Goal: Task Accomplishment & Management: Manage account settings

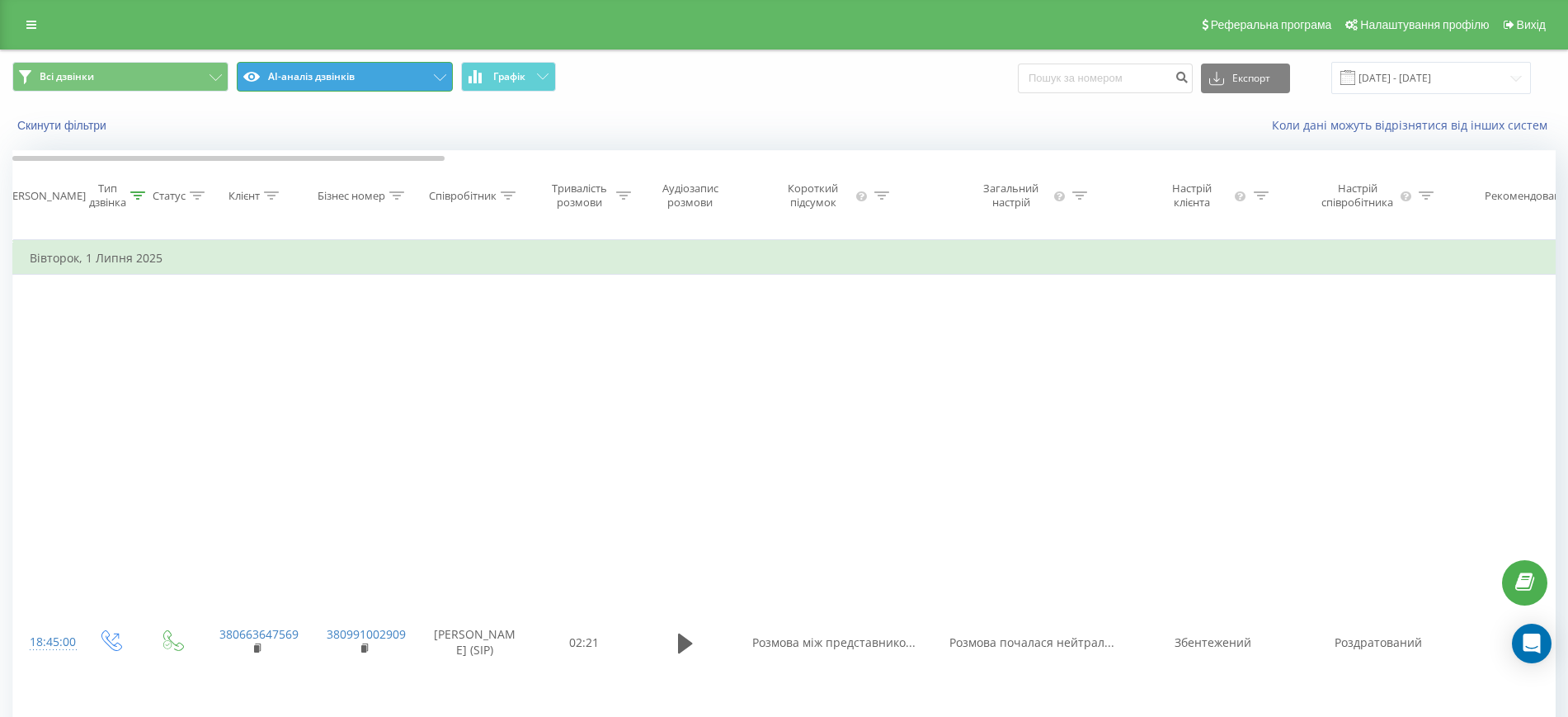
click at [427, 80] on button "AI-аналіз дзвінків" at bounding box center [345, 77] width 216 height 30
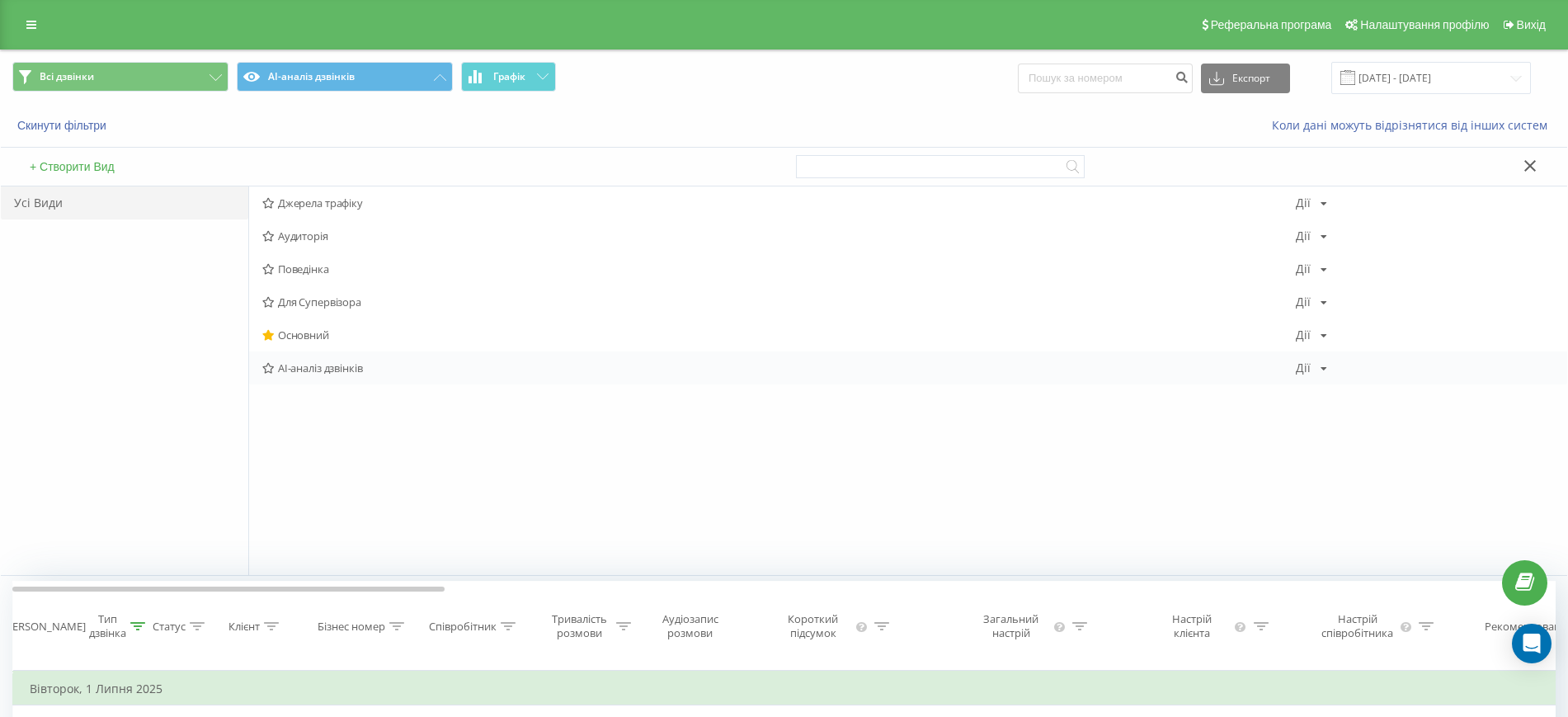
click at [312, 374] on span "AI-аналіз дзвінків" at bounding box center [779, 368] width 1034 height 11
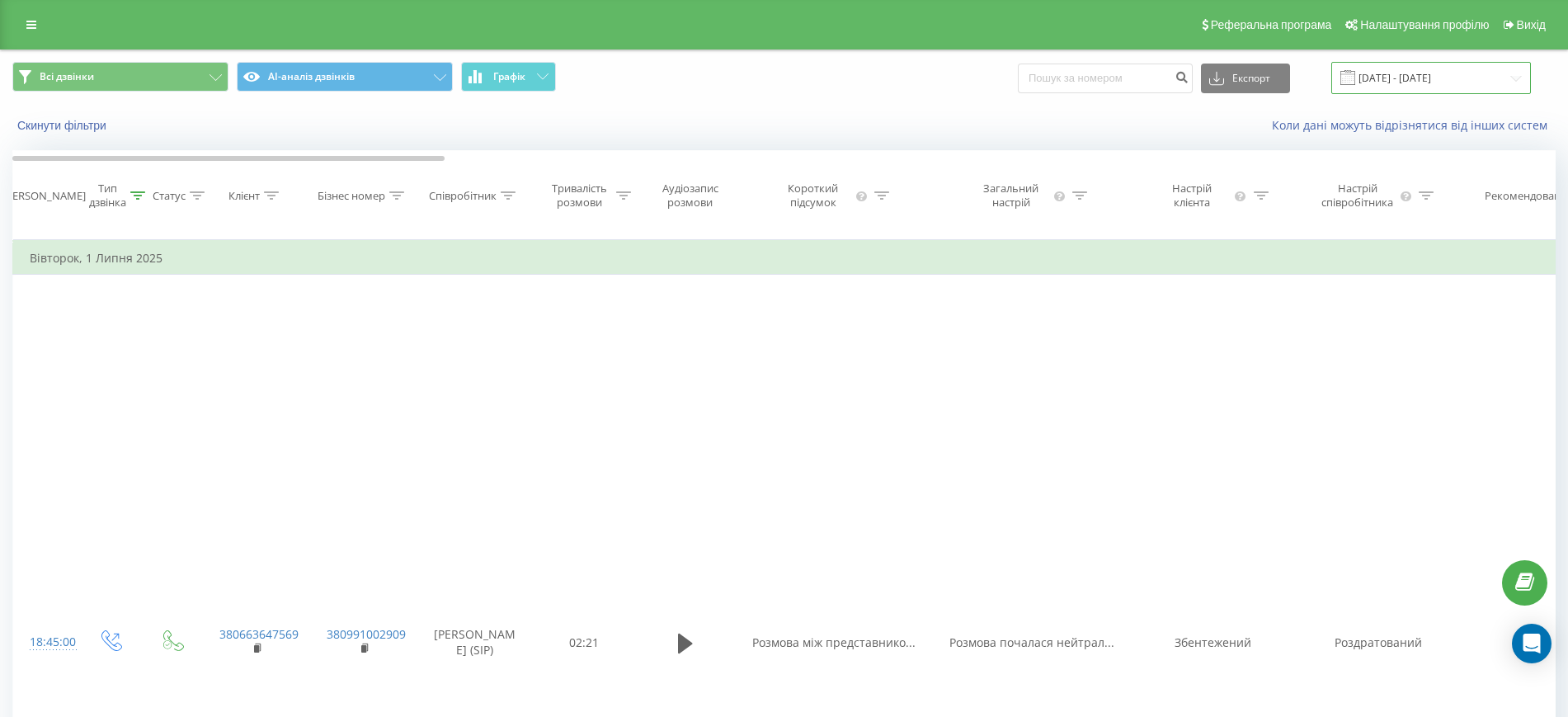
click at [1433, 79] on input "01.06.2025 - 01.07.2025" at bounding box center [1431, 78] width 200 height 32
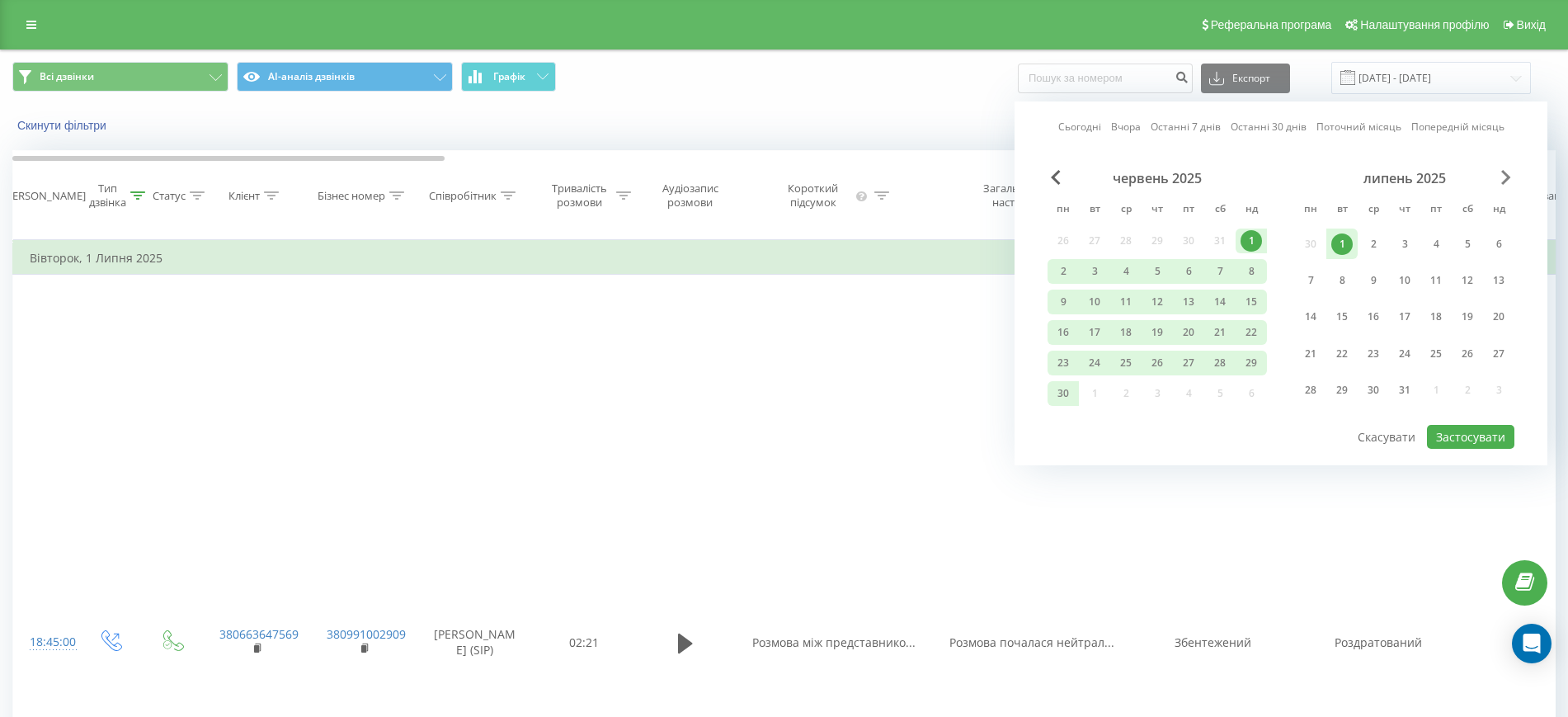
click at [1503, 176] on span "Next Month" at bounding box center [1506, 177] width 10 height 15
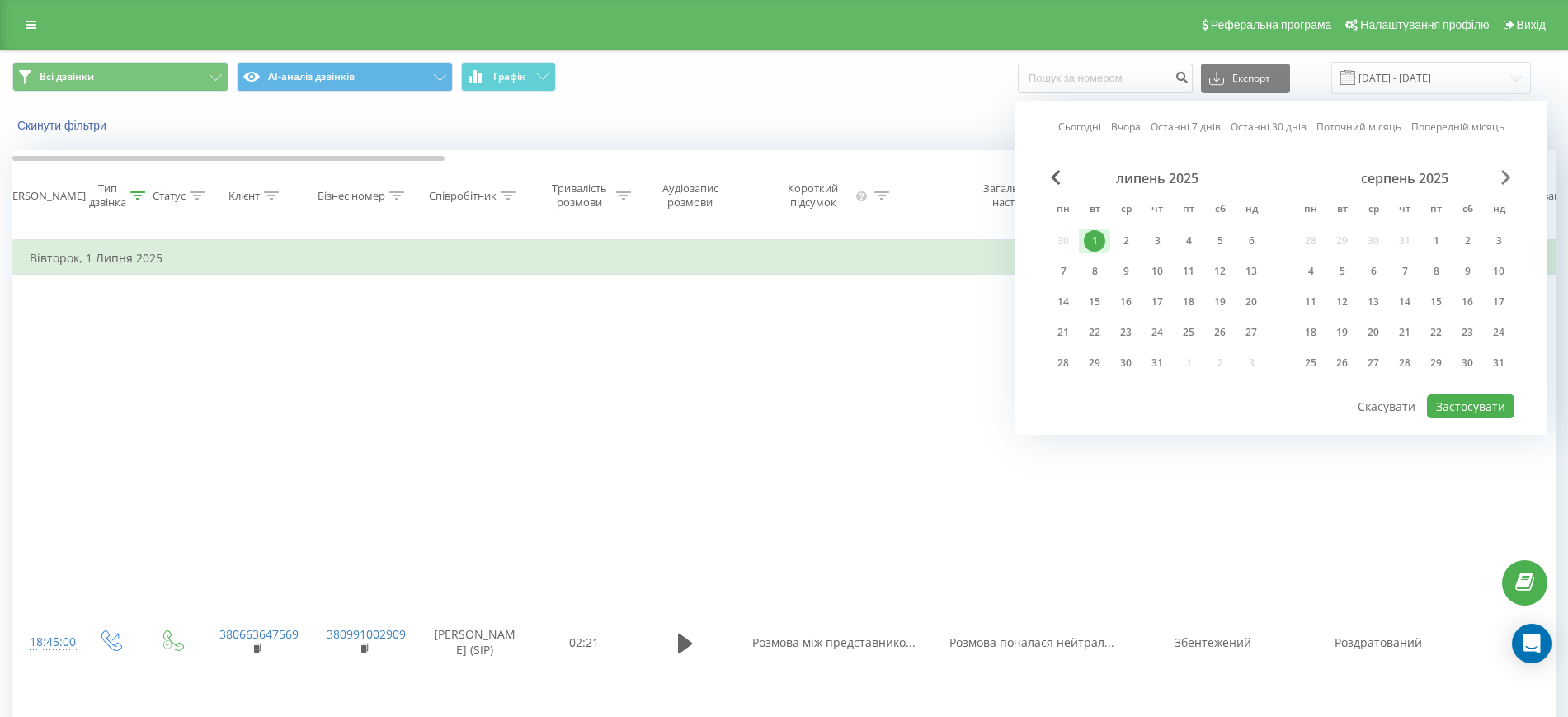
click at [1503, 176] on span "Next Month" at bounding box center [1506, 177] width 10 height 15
click at [1303, 333] on div "22" at bounding box center [1311, 333] width 21 height 21
click at [1475, 399] on button "Застосувати" at bounding box center [1471, 405] width 88 height 24
type input "22.09.2025 - 22.09.2025"
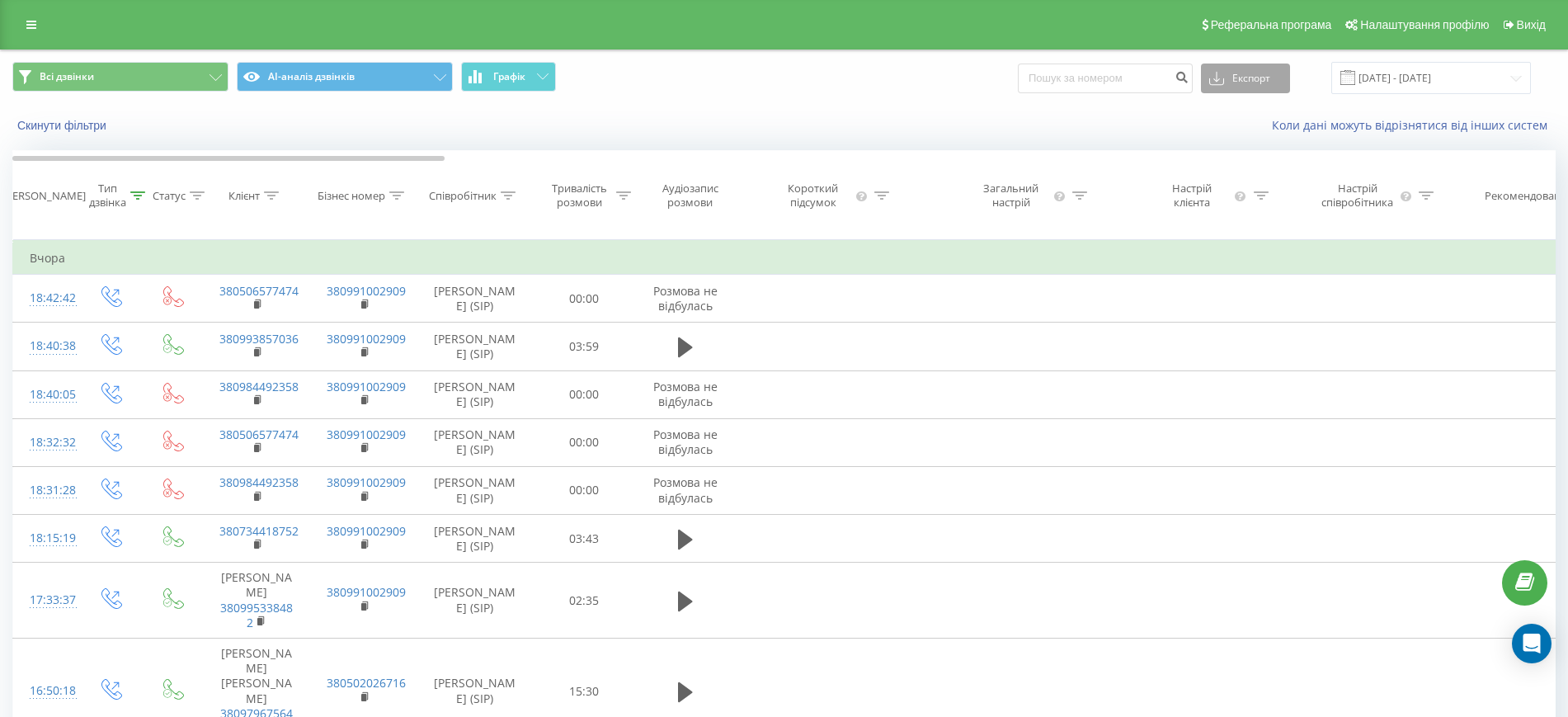
click at [1248, 74] on button "Експорт" at bounding box center [1246, 78] width 89 height 30
click at [1234, 139] on span ".xls" at bounding box center [1224, 139] width 18 height 16
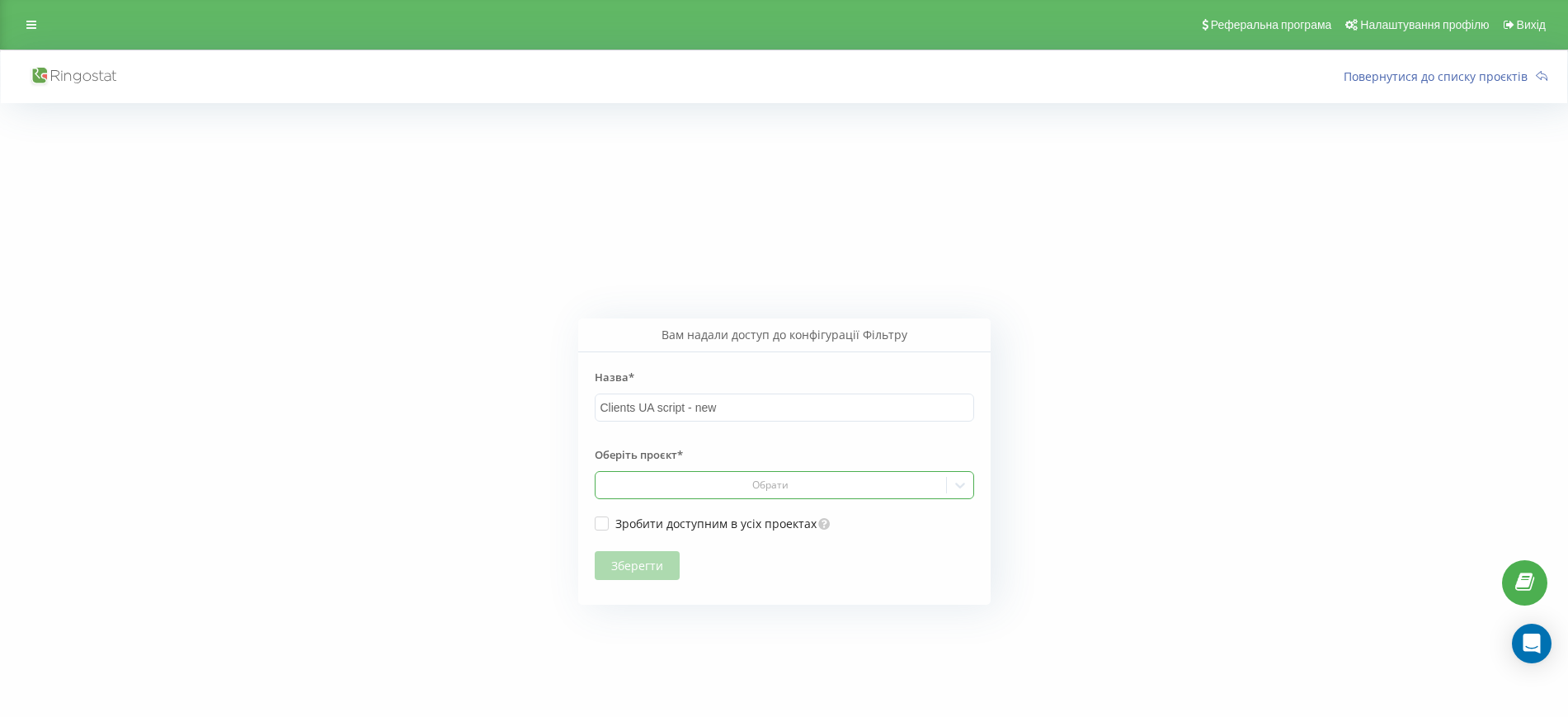
click at [956, 483] on icon at bounding box center [960, 485] width 10 height 6
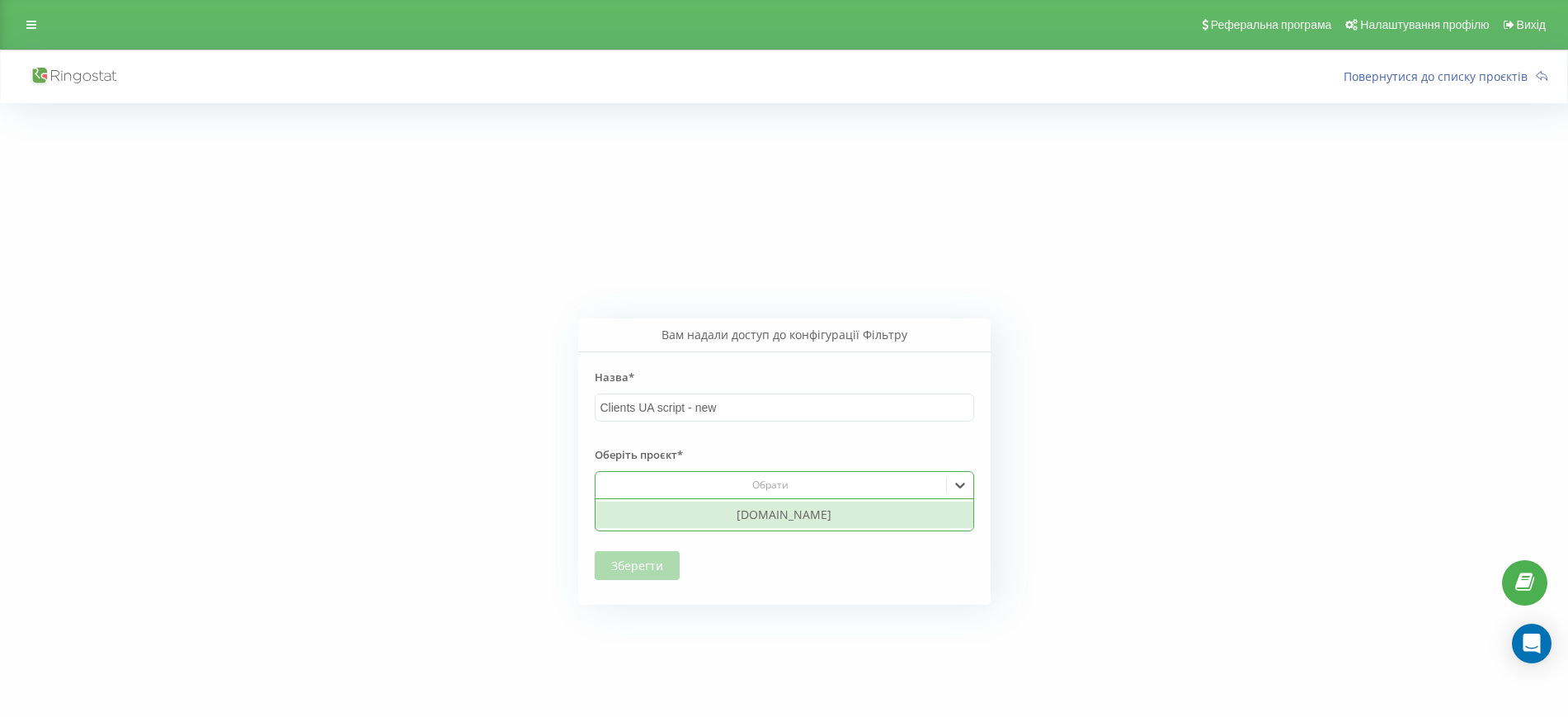
click at [842, 507] on div "[DOMAIN_NAME]" at bounding box center [784, 515] width 378 height 26
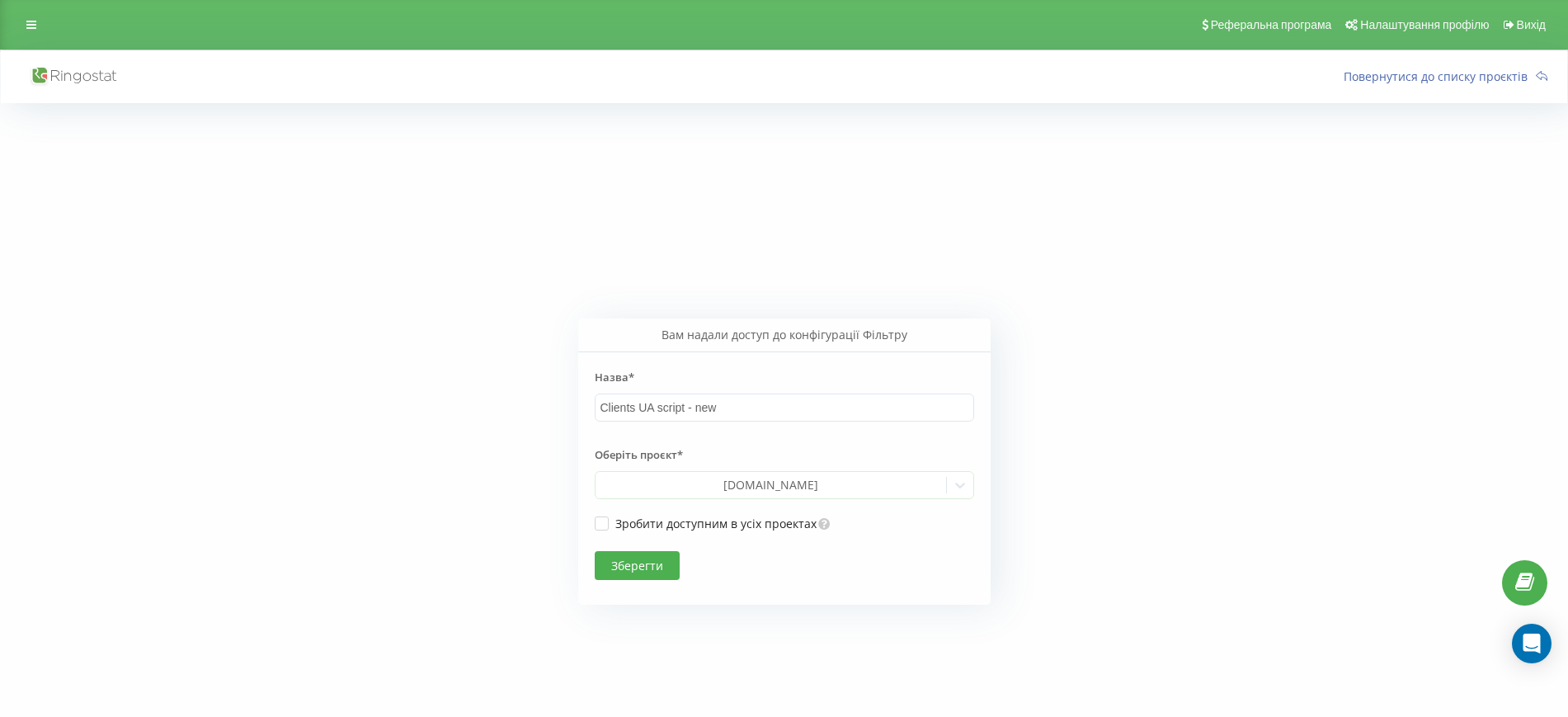
click at [642, 558] on button "Зберегти" at bounding box center [637, 565] width 85 height 29
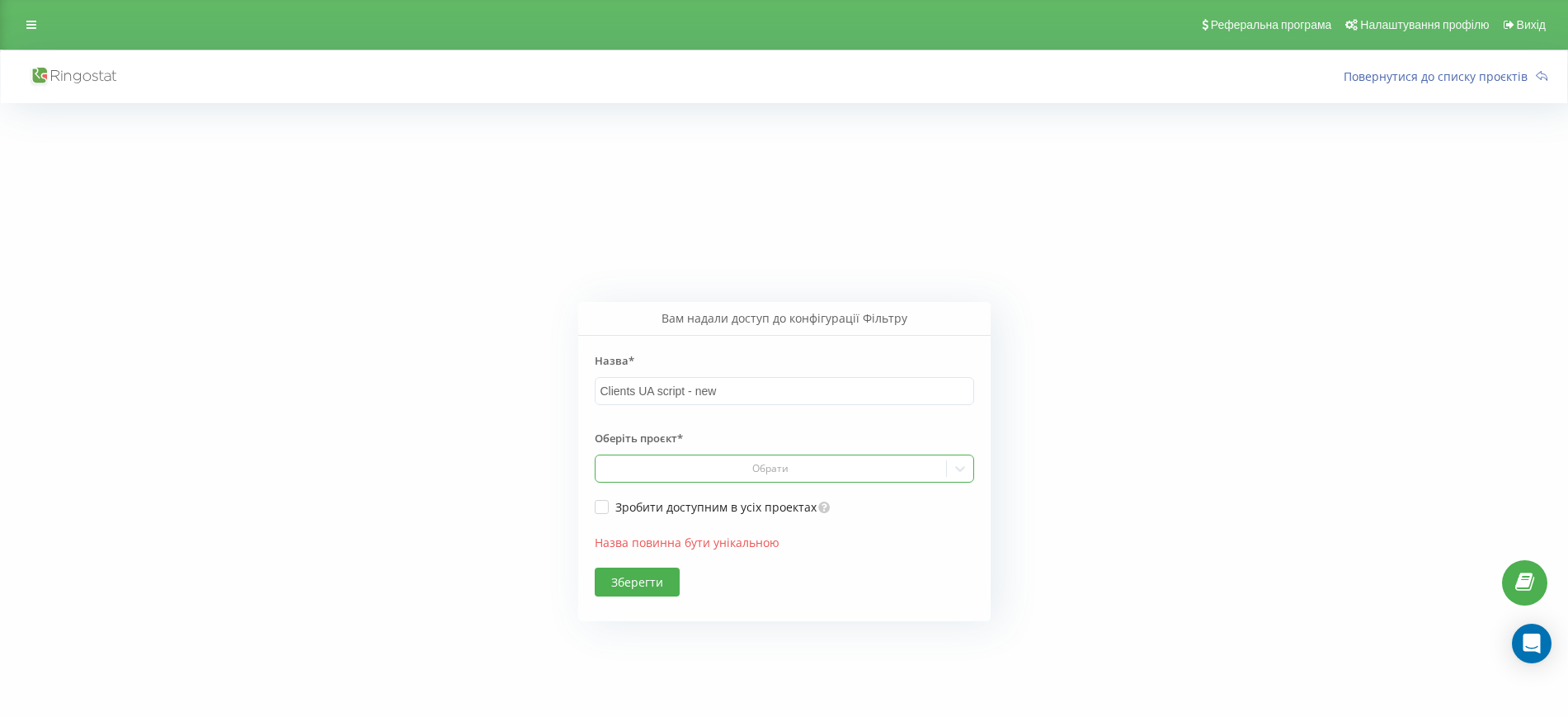
click at [753, 470] on div "Обрати" at bounding box center [770, 468] width 338 height 13
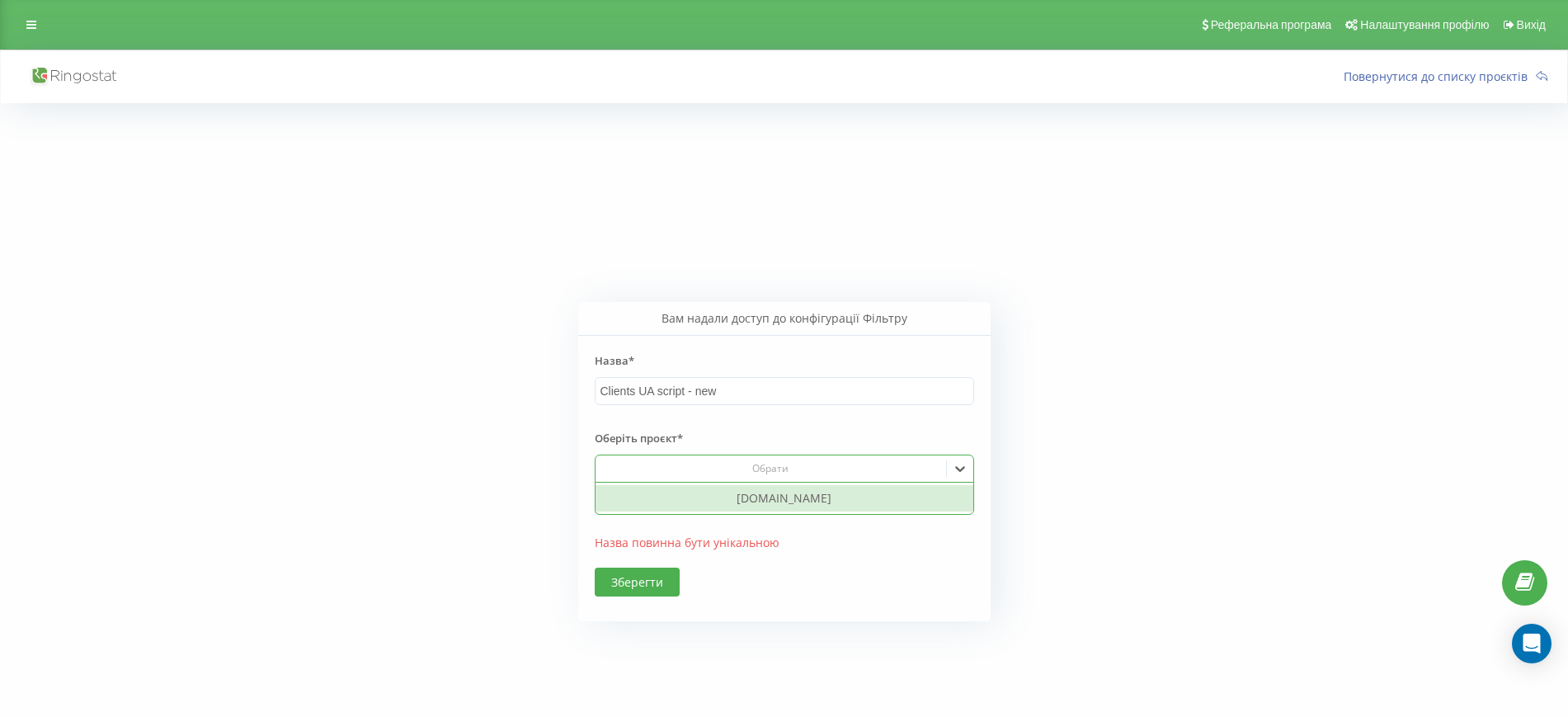
click at [764, 504] on div "[DOMAIN_NAME]" at bounding box center [784, 498] width 378 height 26
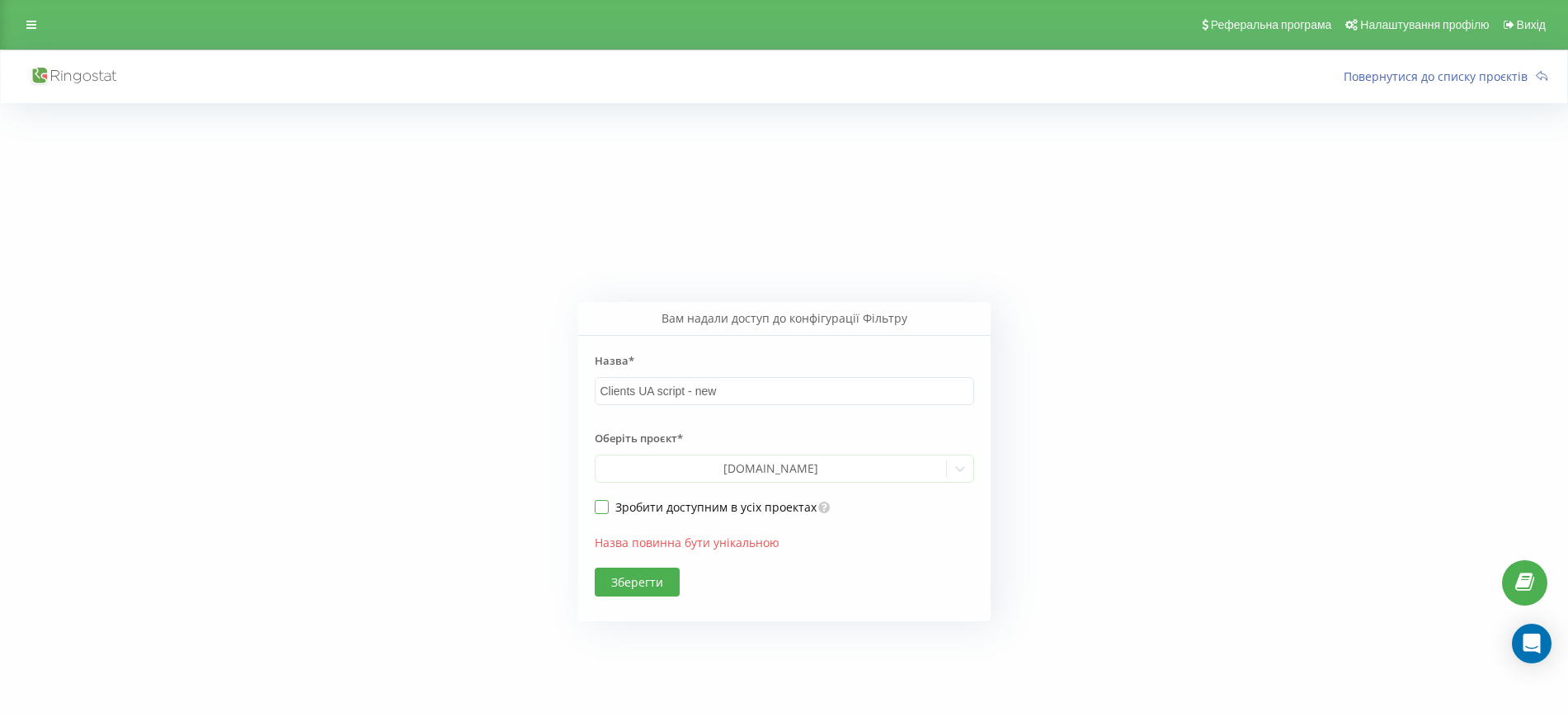
click at [605, 502] on label "Зробити доступним в усіх проектах" at bounding box center [706, 507] width 223 height 14
checkbox input "true"
click at [657, 580] on button "Зберегти" at bounding box center [637, 582] width 85 height 29
click at [720, 389] on input "Clients UA script - new" at bounding box center [784, 391] width 379 height 28
click at [737, 477] on div "Оберіть проєкт* Обрати" at bounding box center [784, 452] width 379 height 61
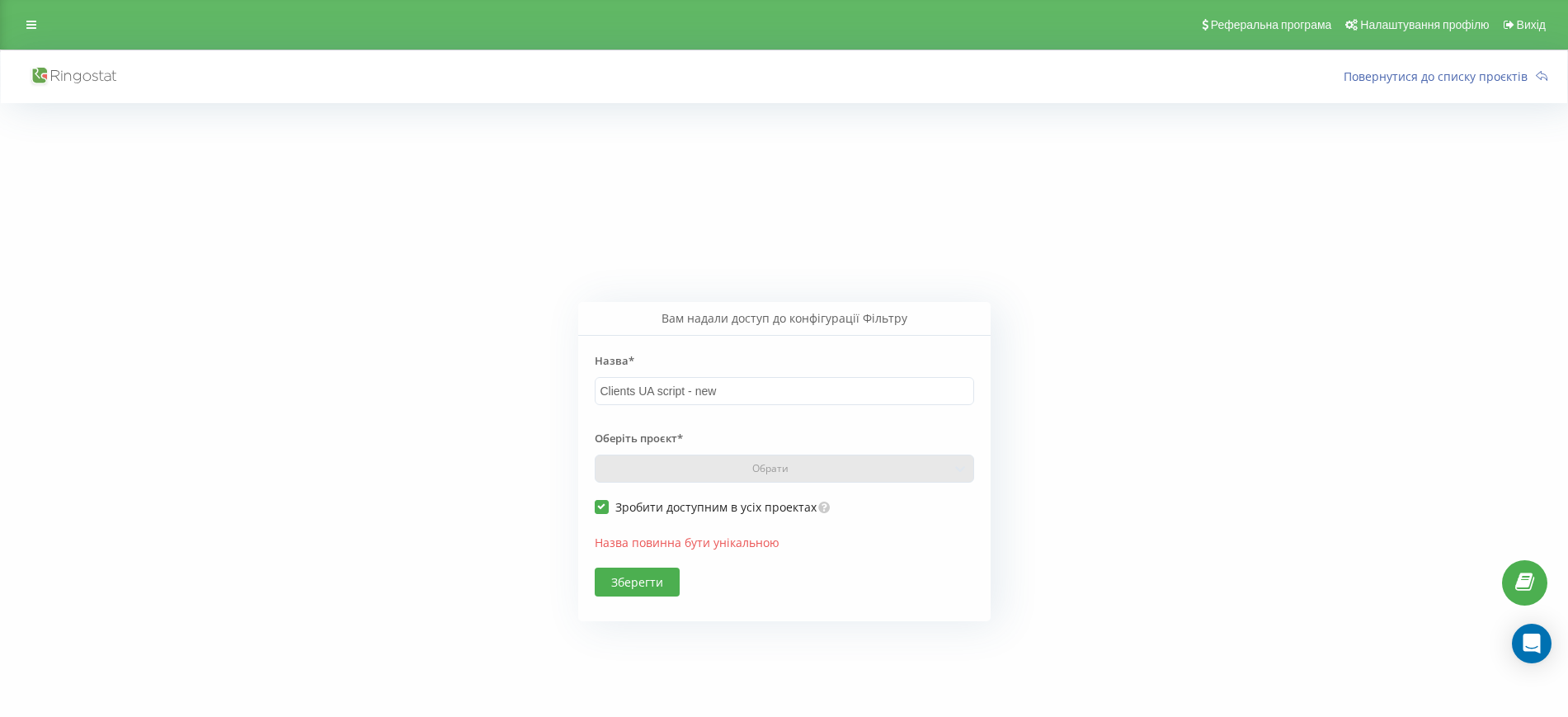
click at [756, 464] on div "Оберіть проєкт* Обрати" at bounding box center [784, 452] width 379 height 61
click at [698, 393] on input "Clients UA script - new" at bounding box center [784, 391] width 379 height 28
click at [639, 388] on input "Clients UA script - new" at bounding box center [784, 391] width 379 height 28
click at [595, 500] on label "Зробити доступним в усіх проектах" at bounding box center [706, 507] width 223 height 14
checkbox input "false"
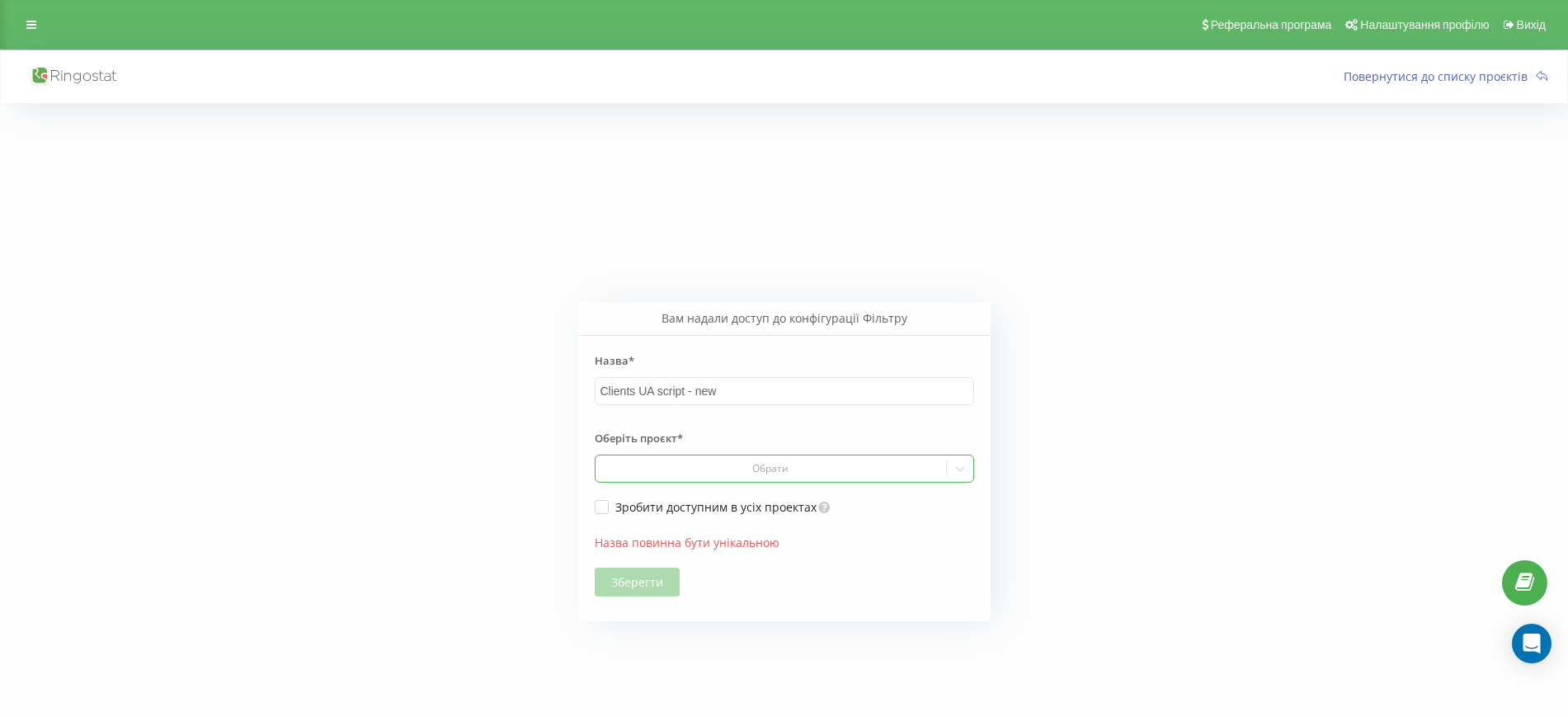
click at [766, 467] on div "Обрати" at bounding box center [770, 468] width 338 height 13
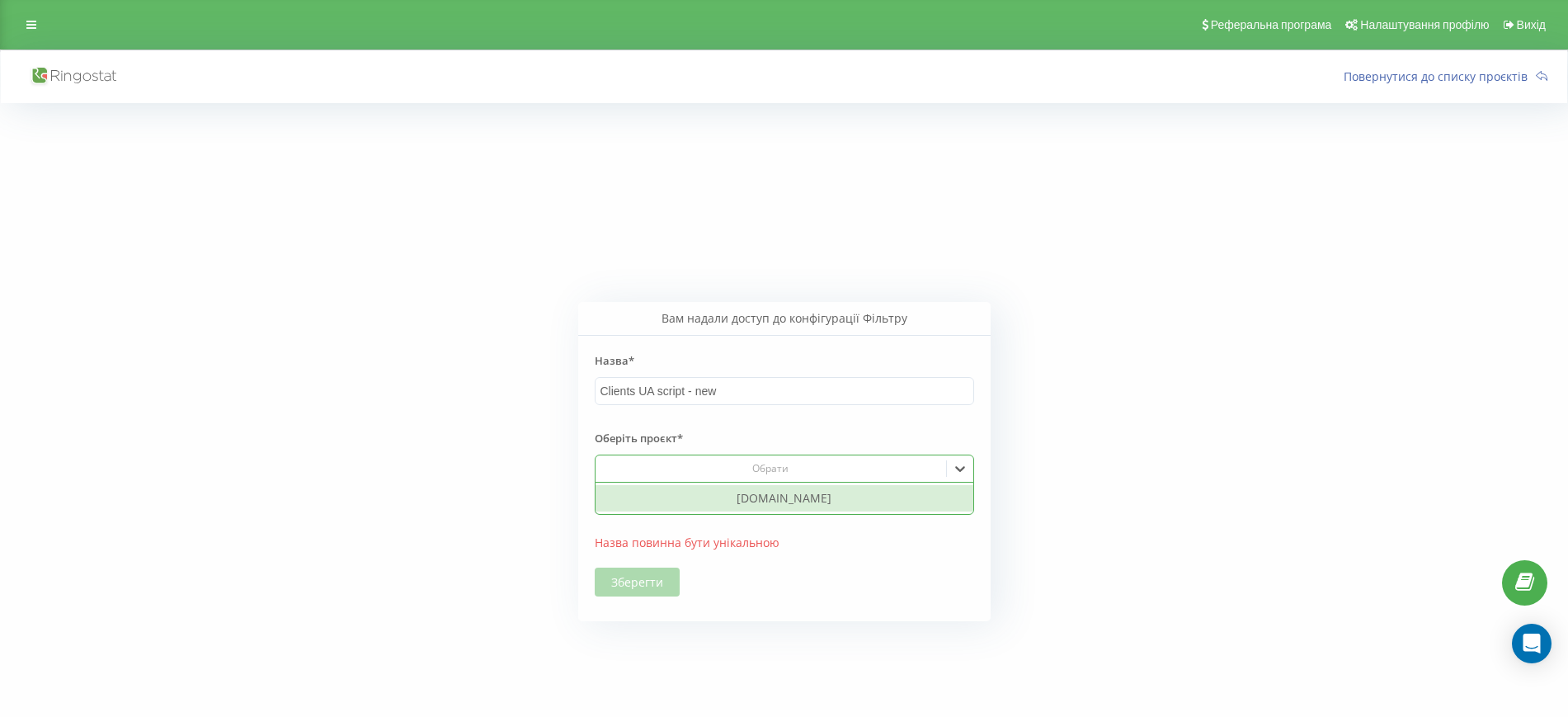
click at [766, 499] on div "[DOMAIN_NAME]" at bounding box center [784, 498] width 378 height 26
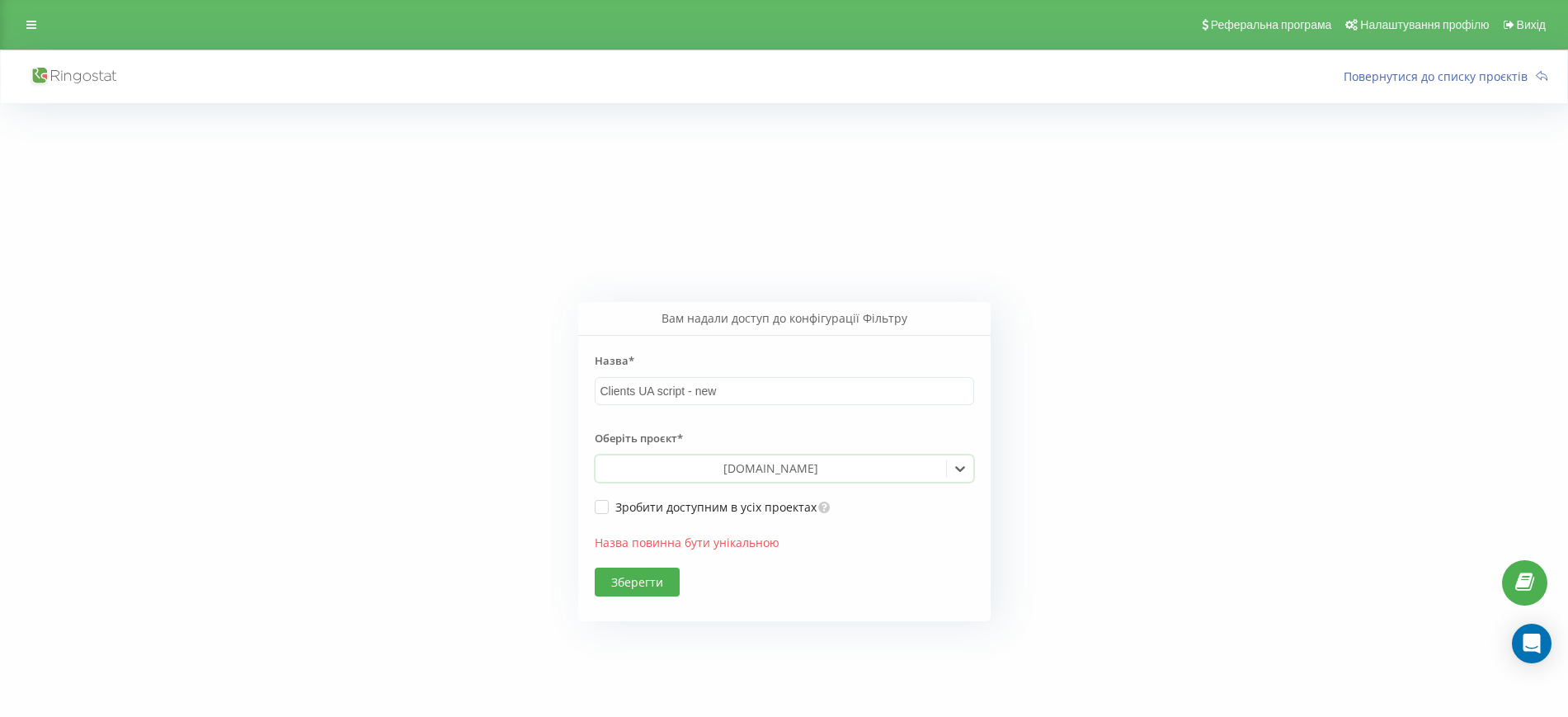
click at [641, 587] on button "Зберегти" at bounding box center [637, 582] width 85 height 29
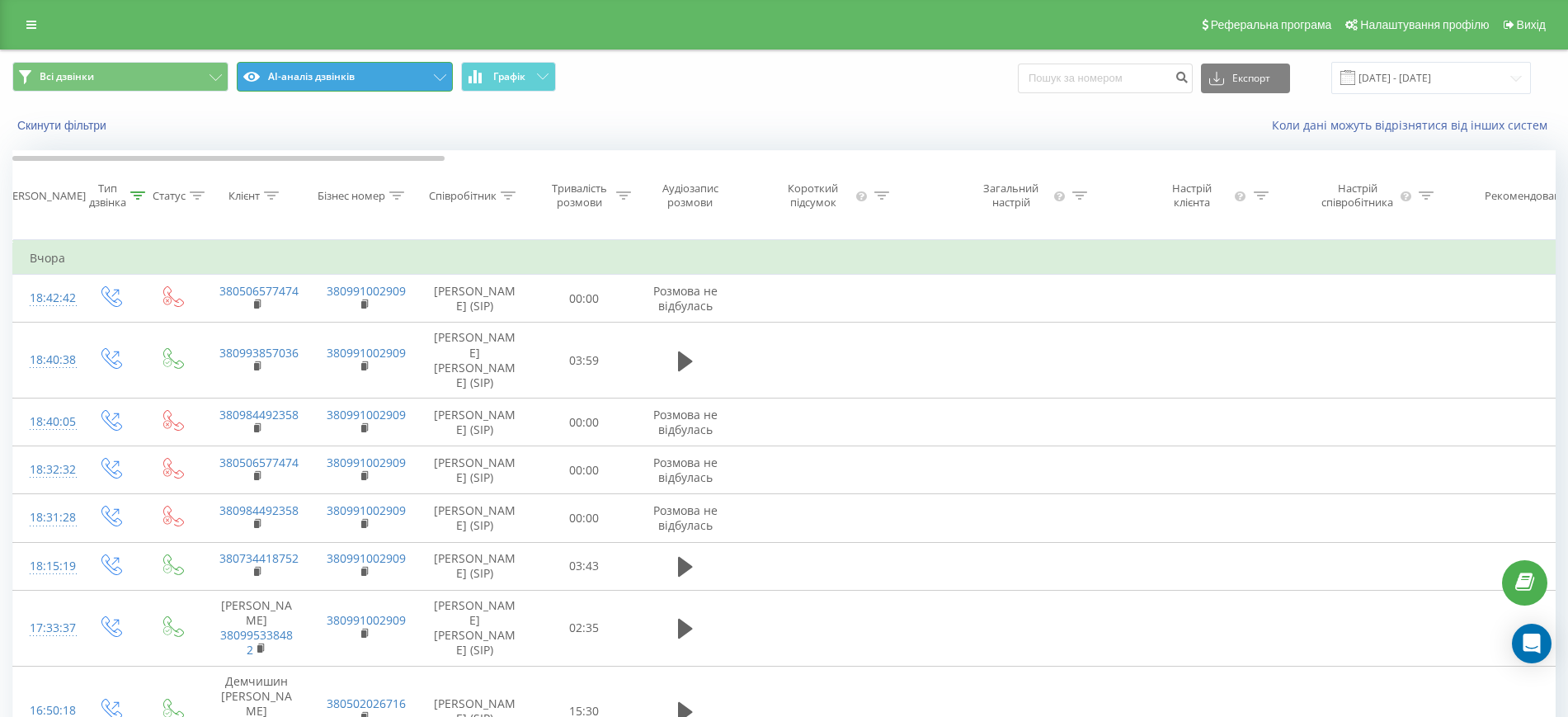
click at [445, 75] on icon at bounding box center [440, 78] width 12 height 7
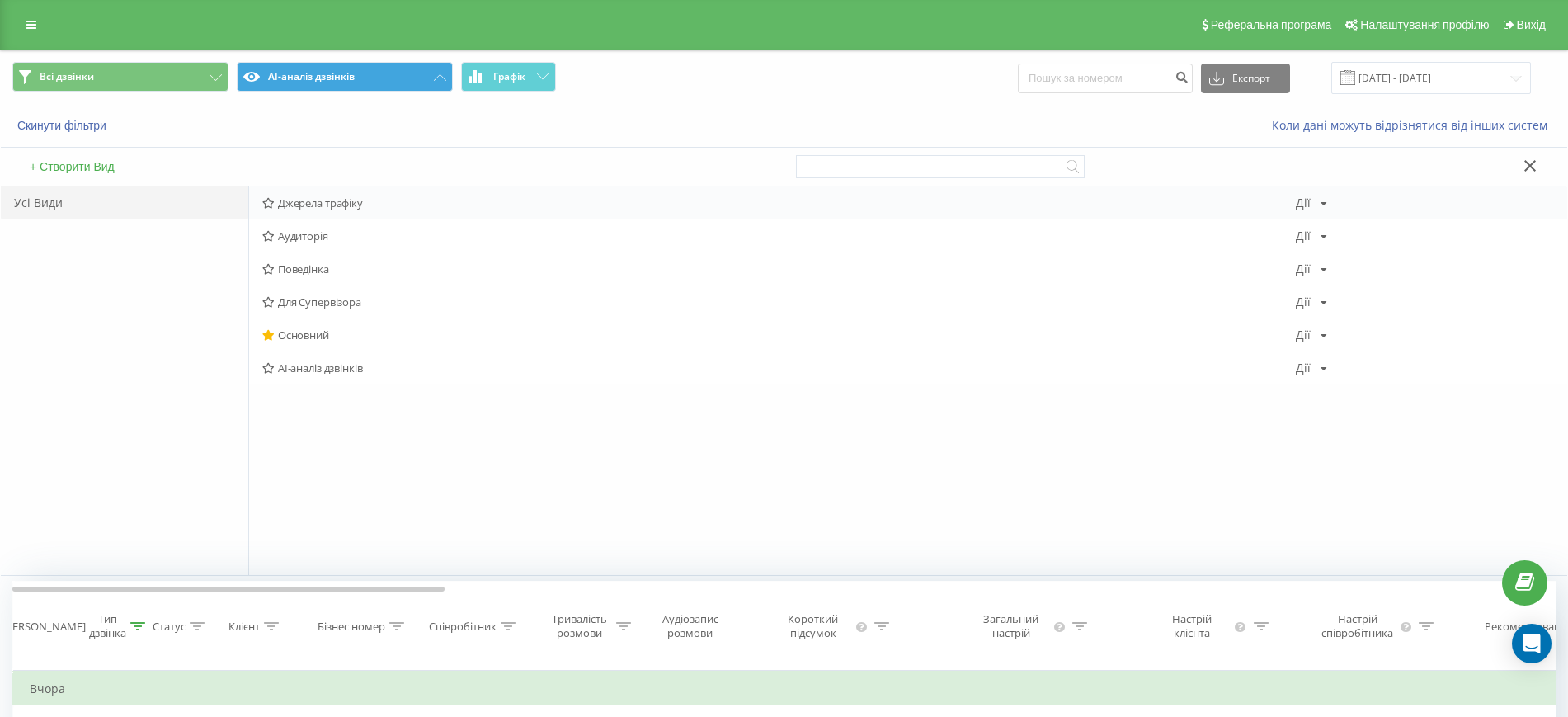
click at [318, 199] on span "Джерела трафіку" at bounding box center [779, 203] width 1034 height 11
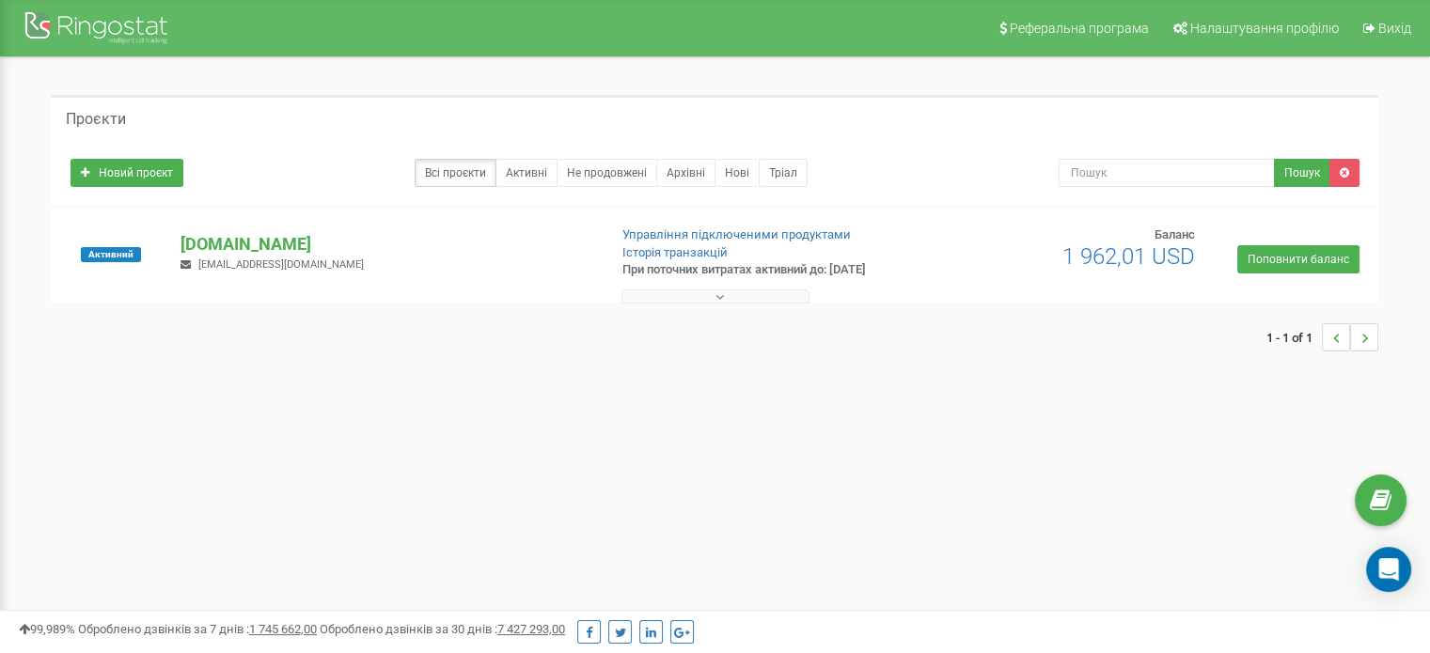
click at [121, 169] on link "Новий проєкт" at bounding box center [127, 173] width 113 height 28
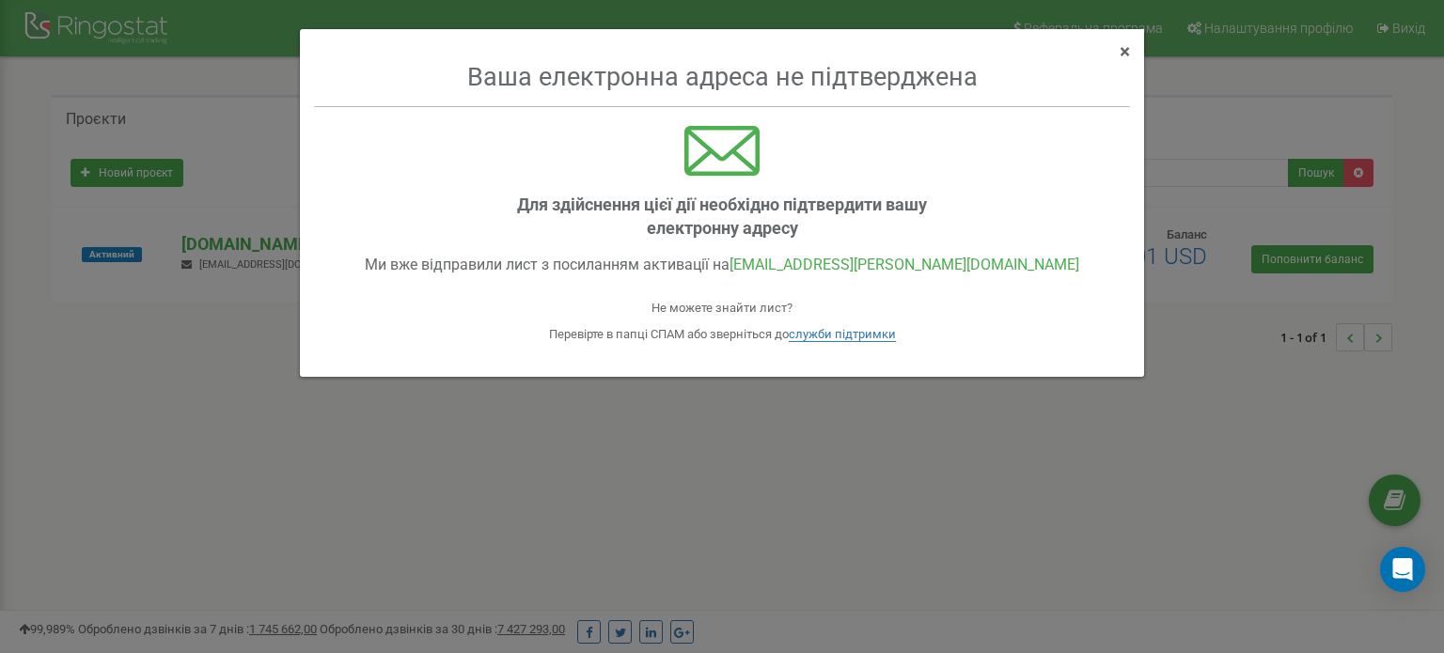
click at [1115, 50] on div "× Close" at bounding box center [1003, 45] width 281 height 33
click at [1126, 48] on span "×" at bounding box center [1125, 51] width 10 height 23
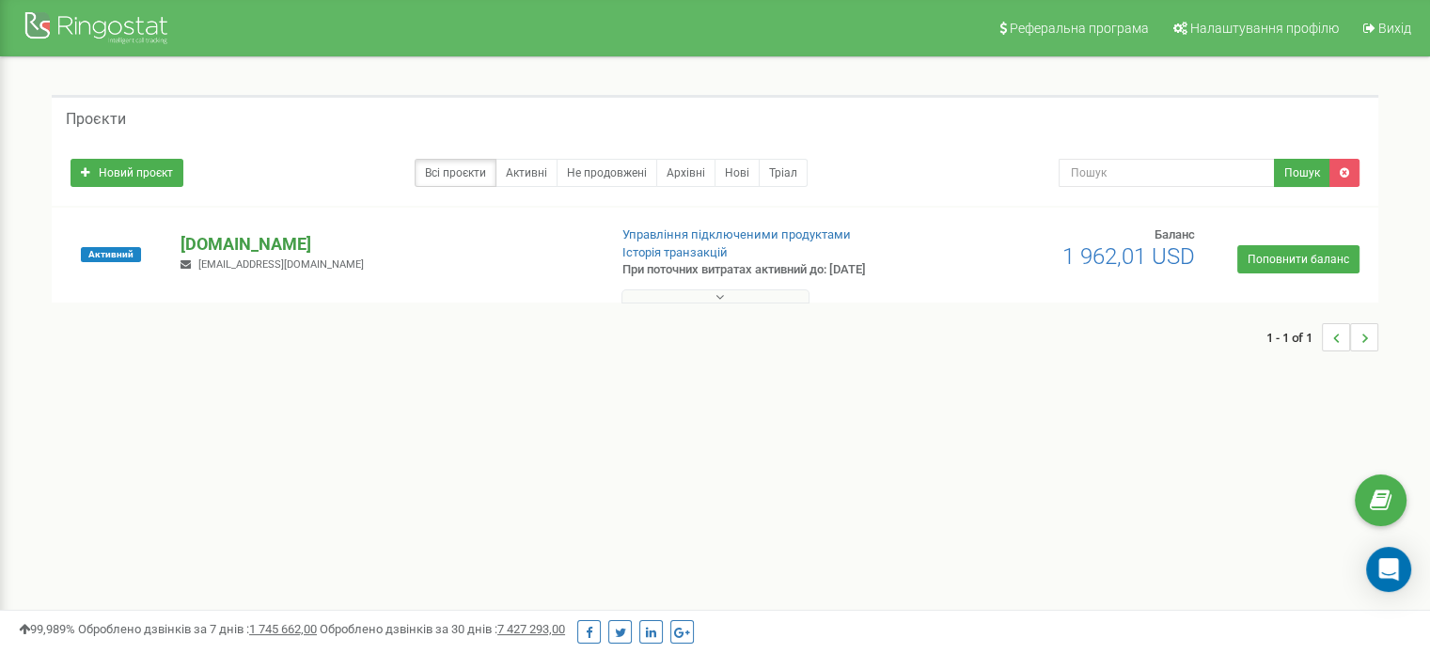
click at [181, 248] on p "[DOMAIN_NAME]" at bounding box center [386, 244] width 411 height 24
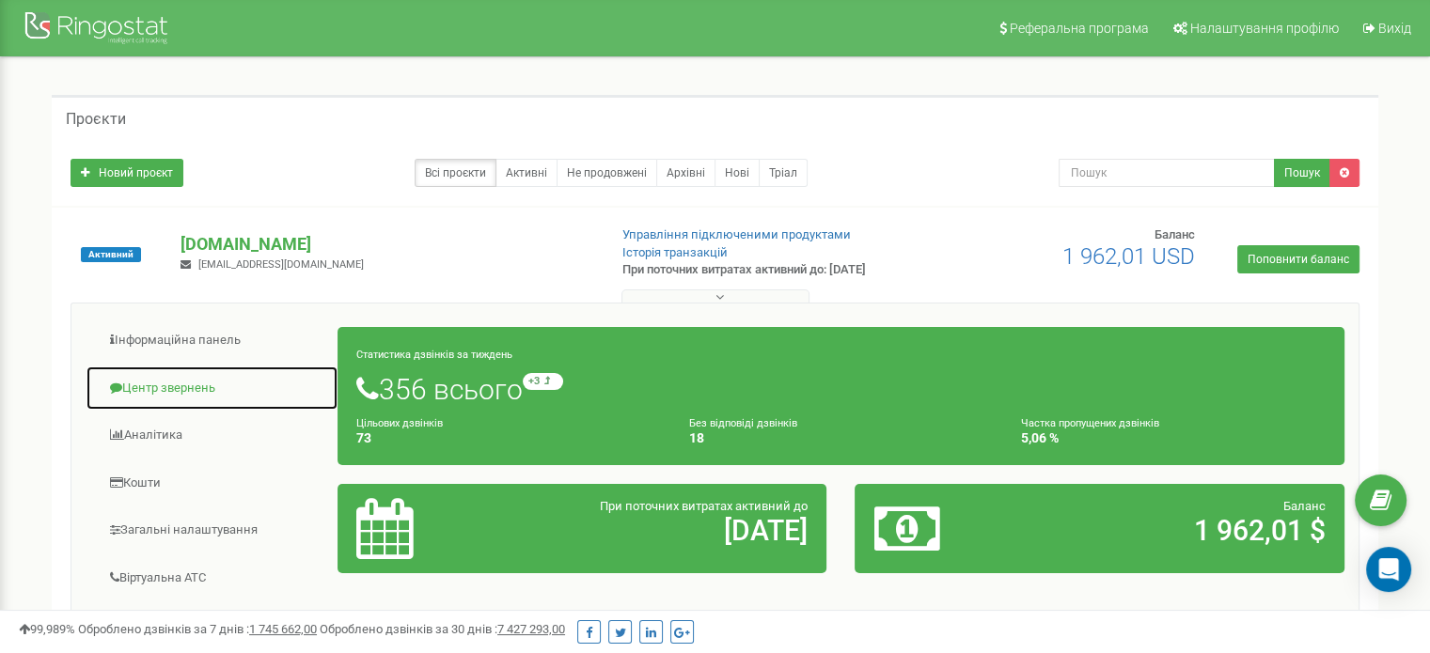
click at [169, 390] on link "Центр звернень" at bounding box center [212, 389] width 253 height 46
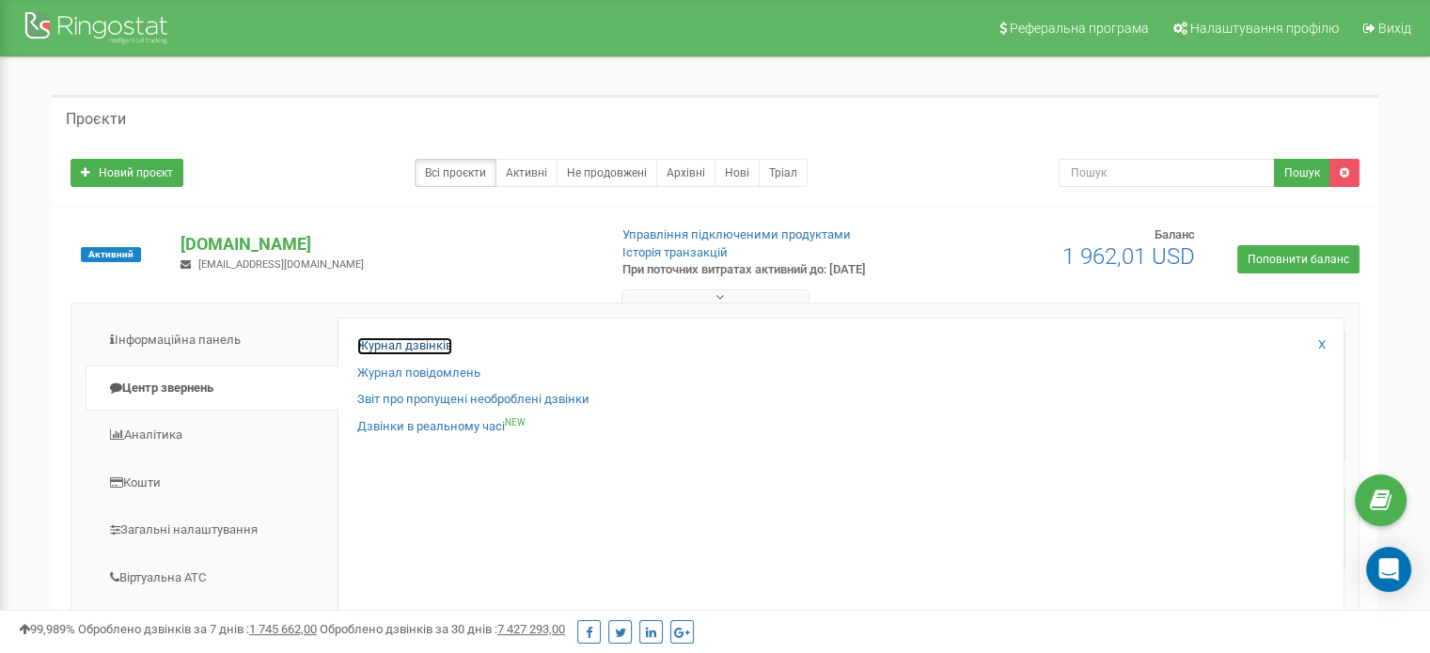
click at [442, 344] on link "Журнал дзвінків" at bounding box center [404, 347] width 95 height 18
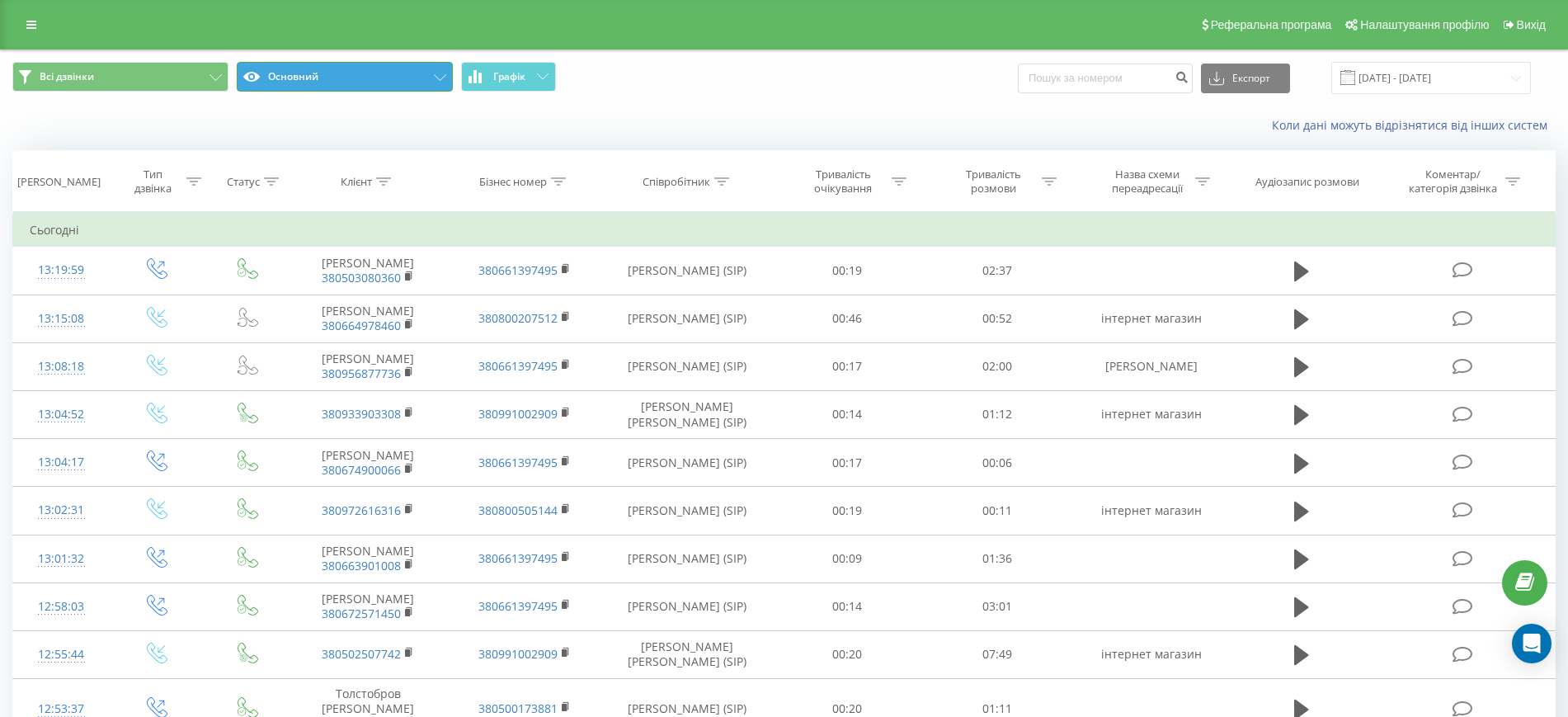
click at [443, 69] on button "Основний" at bounding box center [345, 77] width 216 height 30
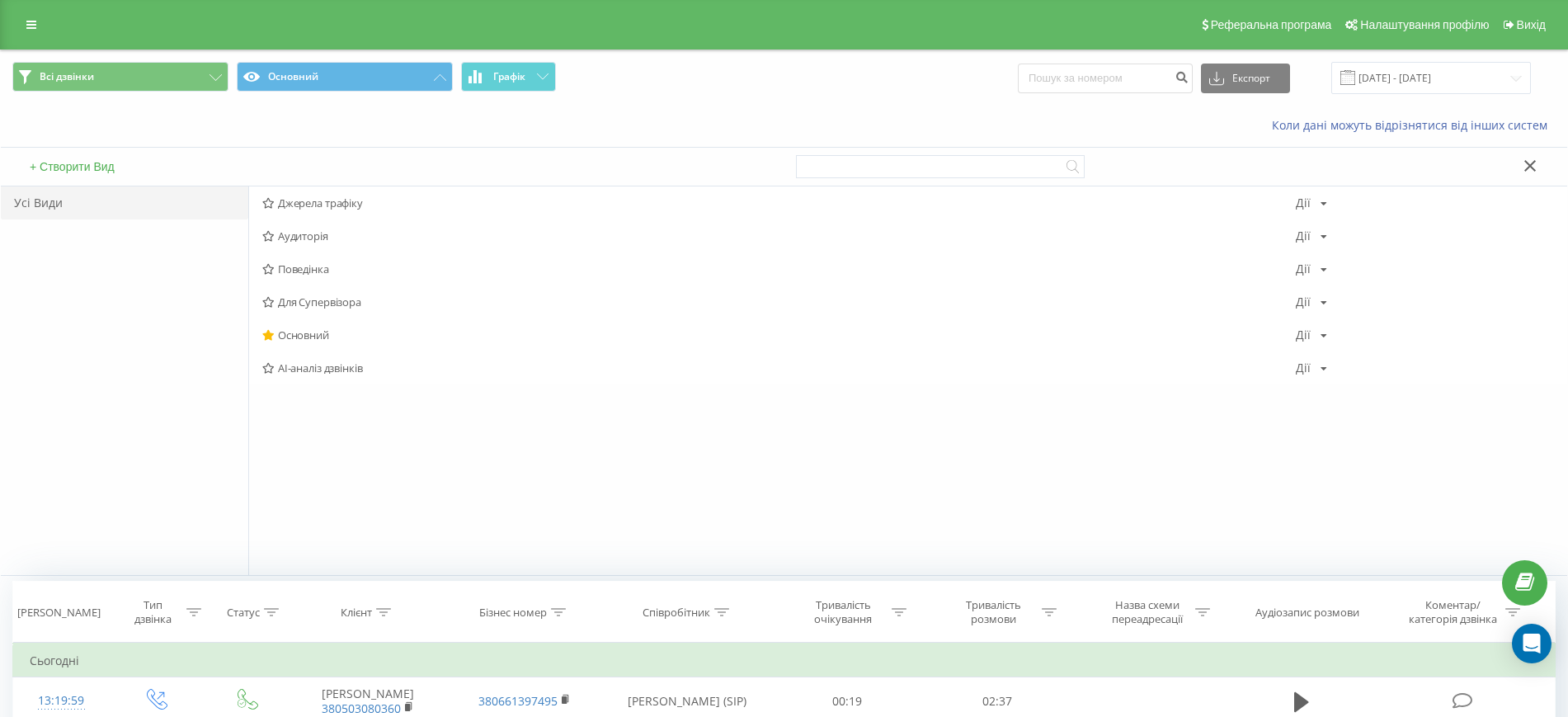
click at [727, 92] on span "Всі дзвінки Основний Графік" at bounding box center [392, 78] width 760 height 32
click at [342, 368] on span "AI-аналіз дзвінків" at bounding box center [779, 368] width 1034 height 11
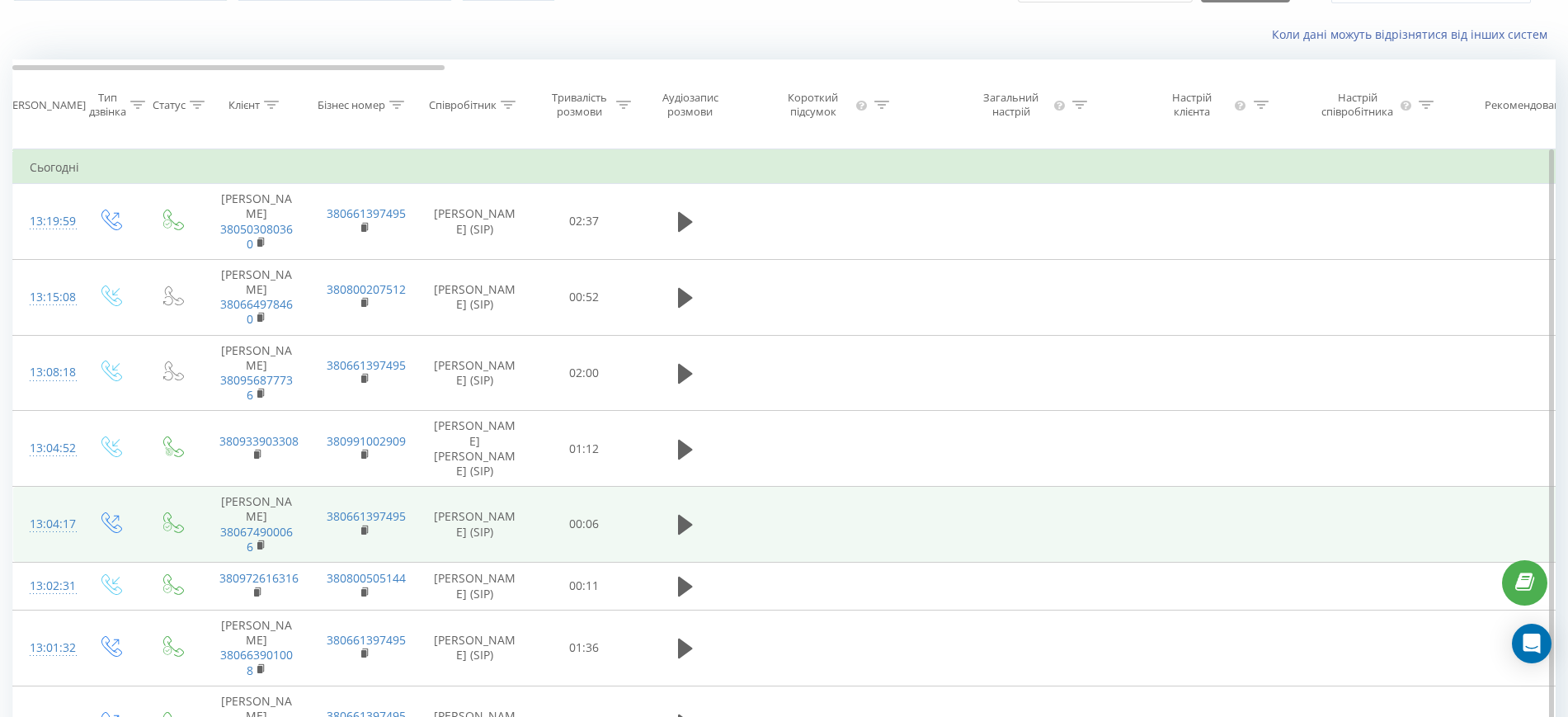
scroll to position [71, 0]
